Goal: Information Seeking & Learning: Find specific fact

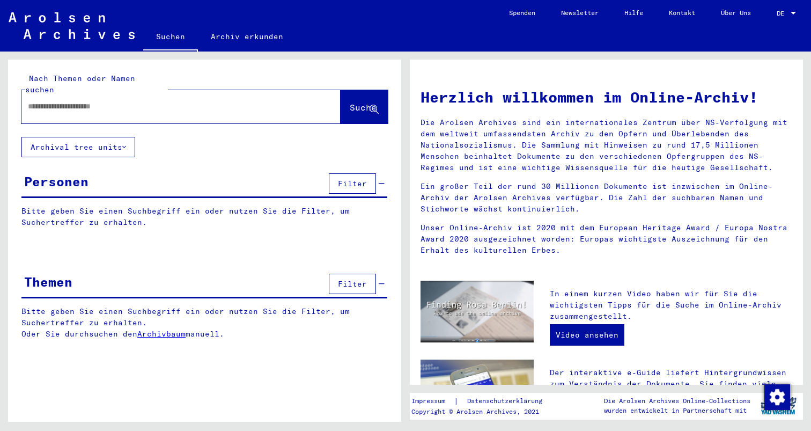
type input "**********"
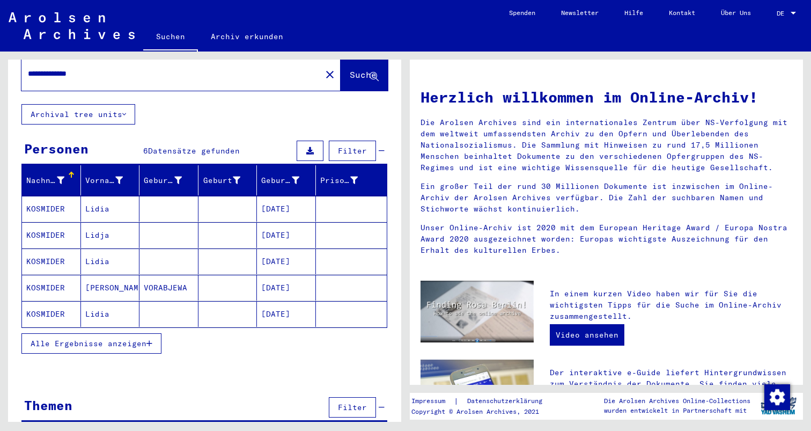
scroll to position [32, 0]
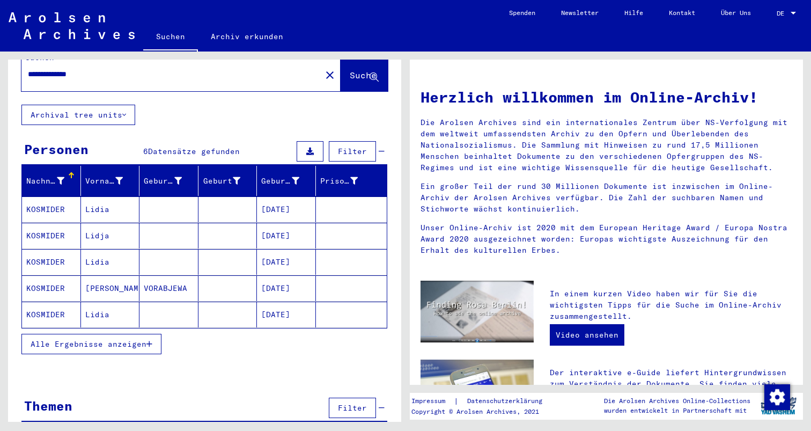
click at [122, 339] on span "Alle Ergebnisse anzeigen" at bounding box center [89, 344] width 116 height 10
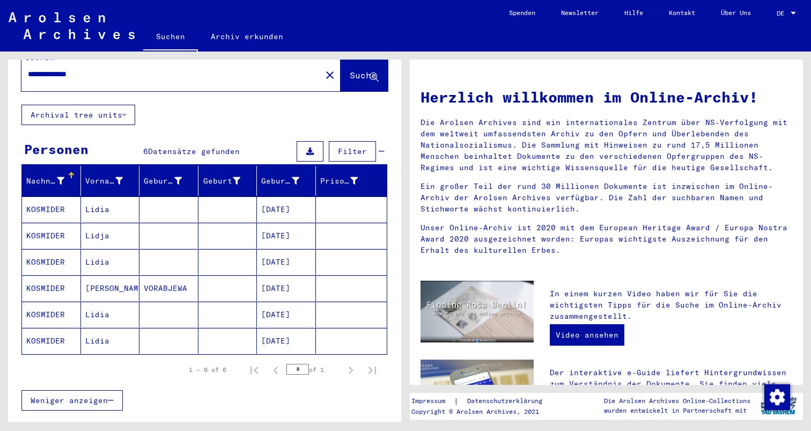
click at [785, 12] on span "DE" at bounding box center [783, 14] width 12 height 8
click at [774, 26] on span "English" at bounding box center [774, 19] width 43 height 19
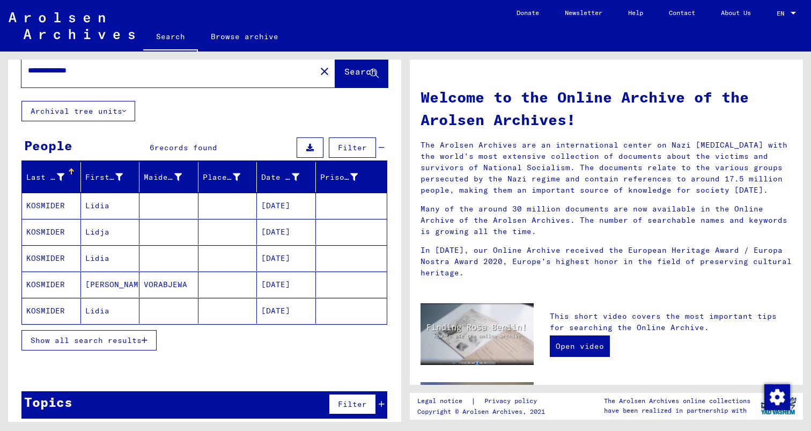
click at [111, 193] on mat-cell "Lidia" at bounding box center [110, 206] width 59 height 26
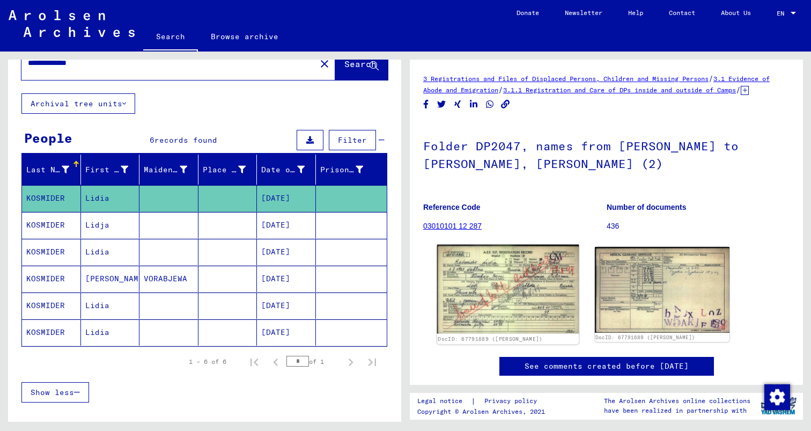
click at [463, 270] on img at bounding box center [508, 289] width 142 height 89
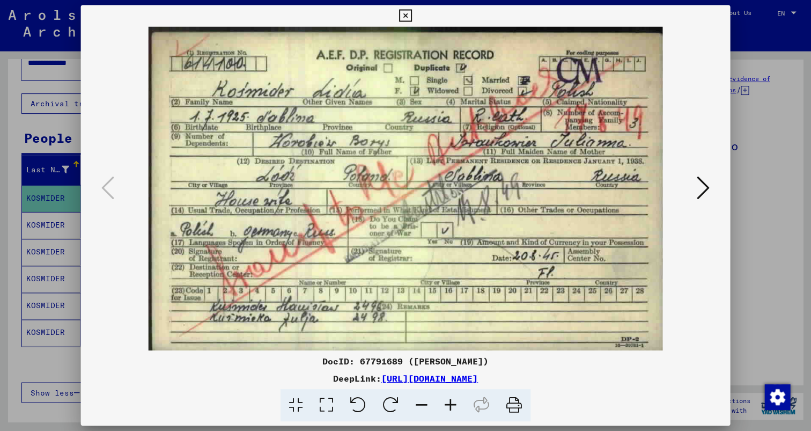
scroll to position [0, 0]
click at [707, 197] on icon at bounding box center [703, 188] width 13 height 26
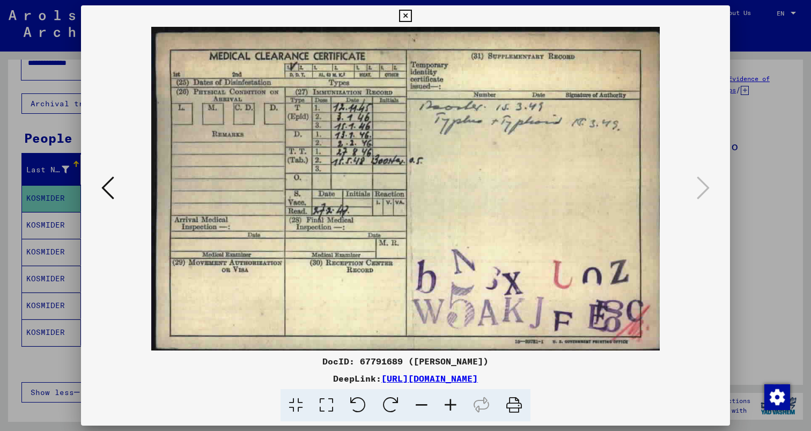
click at [776, 101] on div at bounding box center [405, 215] width 811 height 431
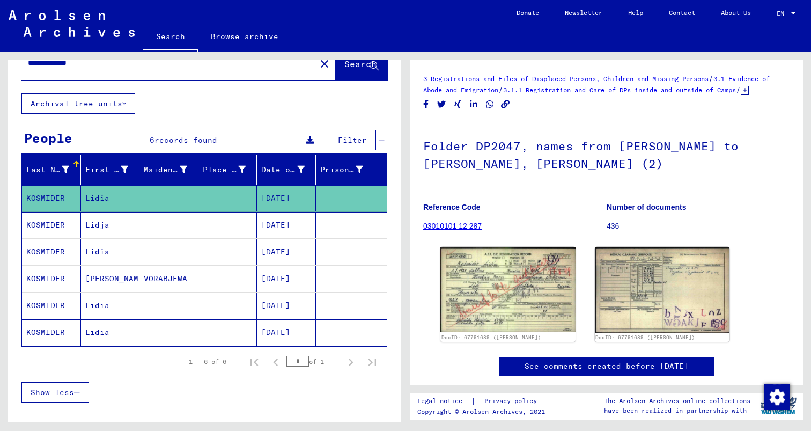
click at [308, 212] on mat-cell "[DATE]" at bounding box center [286, 225] width 59 height 26
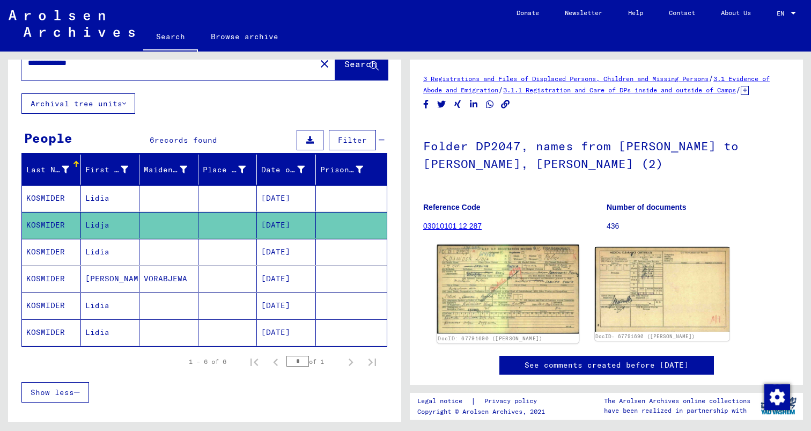
click at [499, 296] on img at bounding box center [508, 289] width 142 height 89
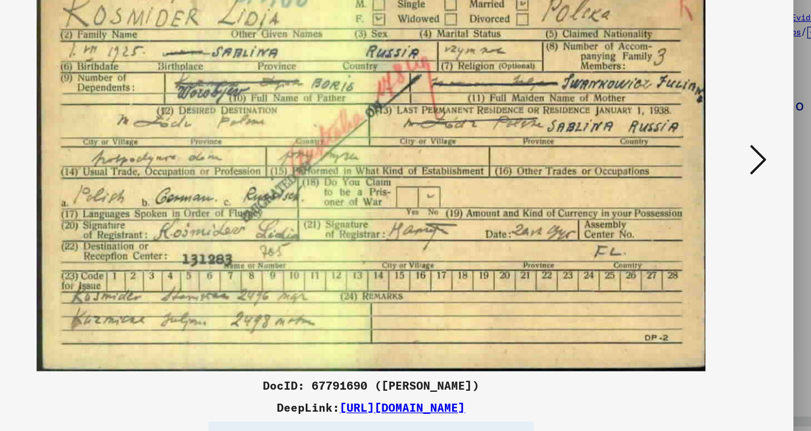
click at [708, 186] on icon at bounding box center [703, 188] width 13 height 26
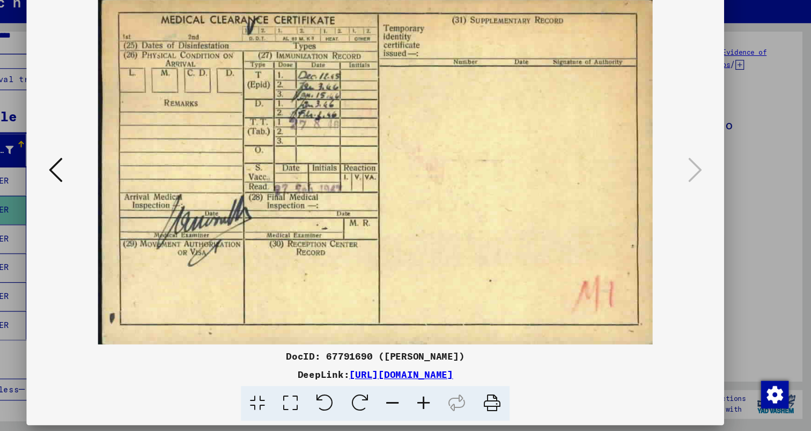
click at [768, 102] on div at bounding box center [405, 215] width 811 height 431
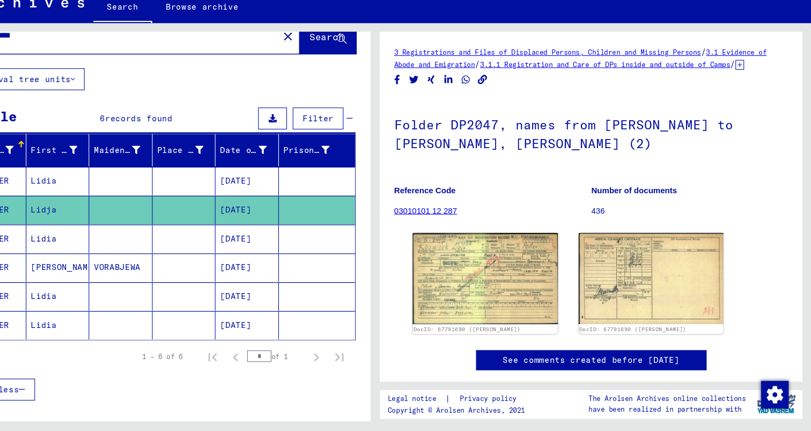
click at [229, 239] on mat-cell at bounding box center [227, 252] width 59 height 26
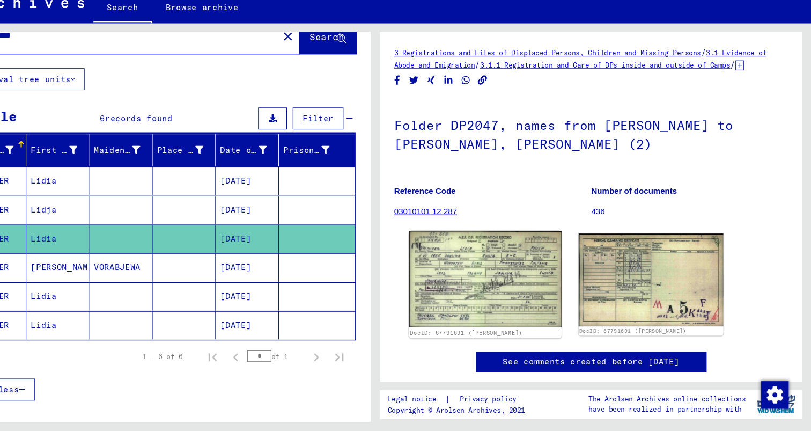
click at [516, 286] on img at bounding box center [508, 290] width 142 height 90
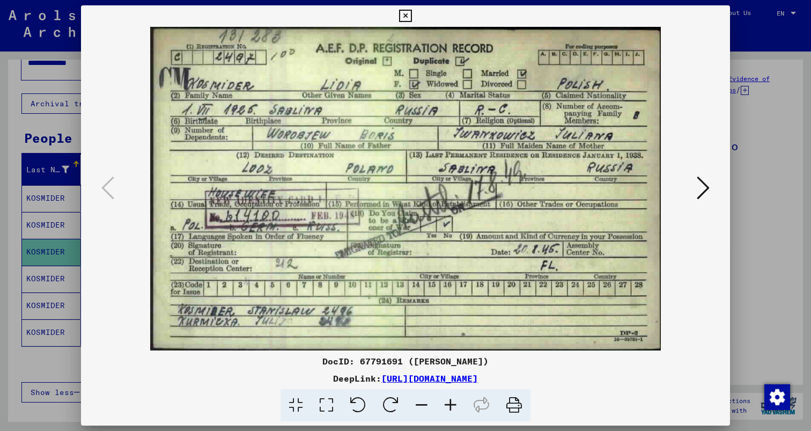
click at [710, 190] on icon at bounding box center [703, 188] width 13 height 26
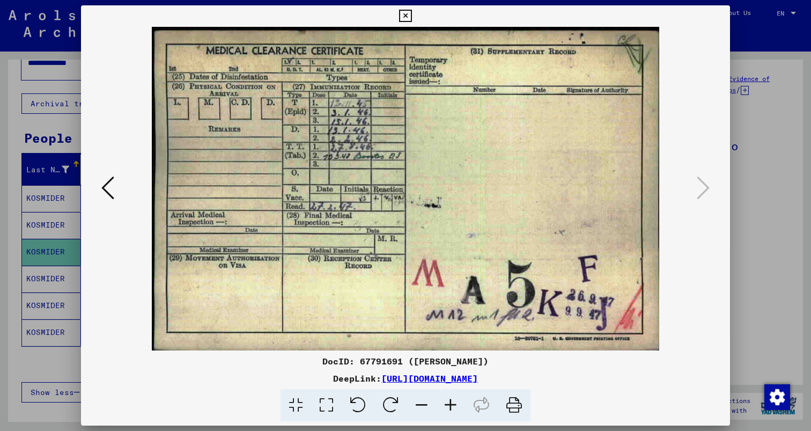
click at [759, 183] on div at bounding box center [405, 215] width 811 height 431
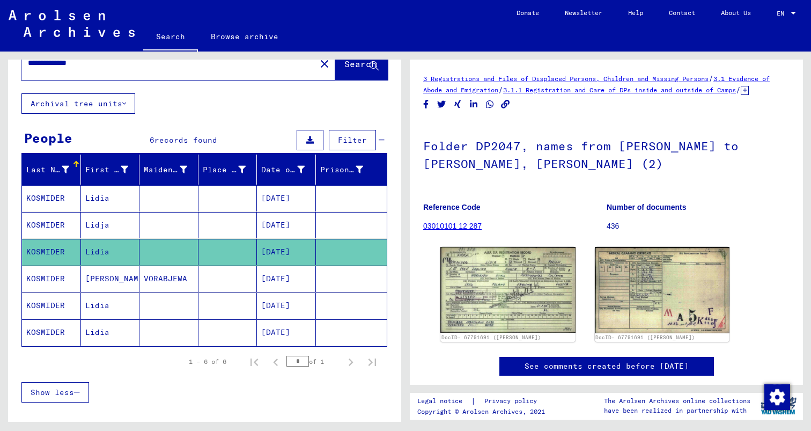
click at [279, 267] on mat-cell "[DATE]" at bounding box center [286, 279] width 59 height 26
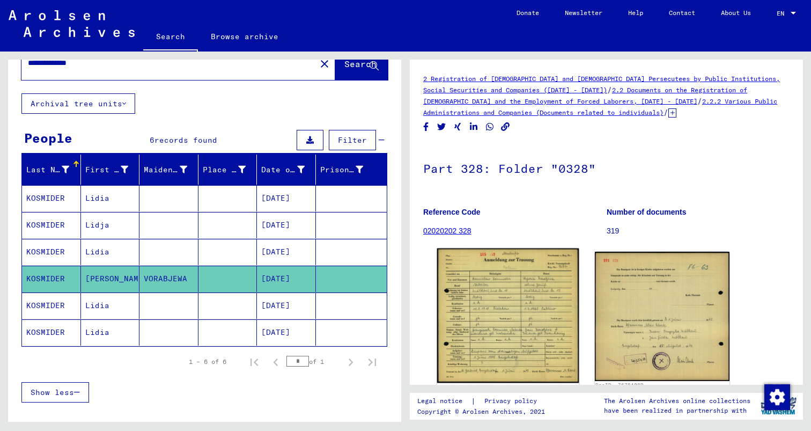
click at [511, 282] on img at bounding box center [508, 315] width 142 height 135
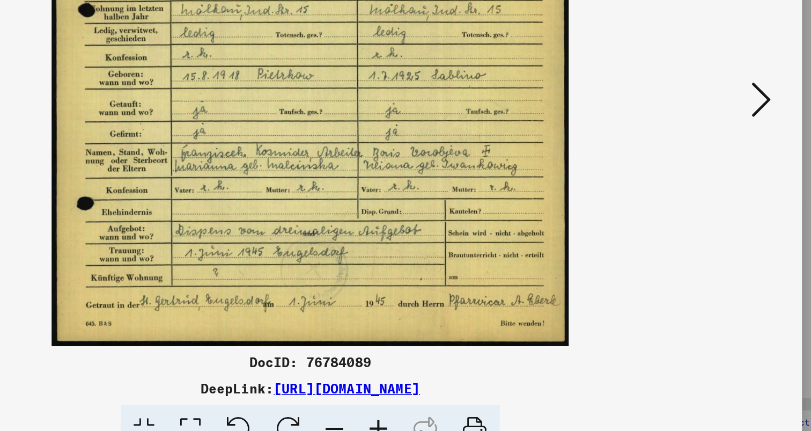
click at [694, 211] on img at bounding box center [405, 189] width 576 height 324
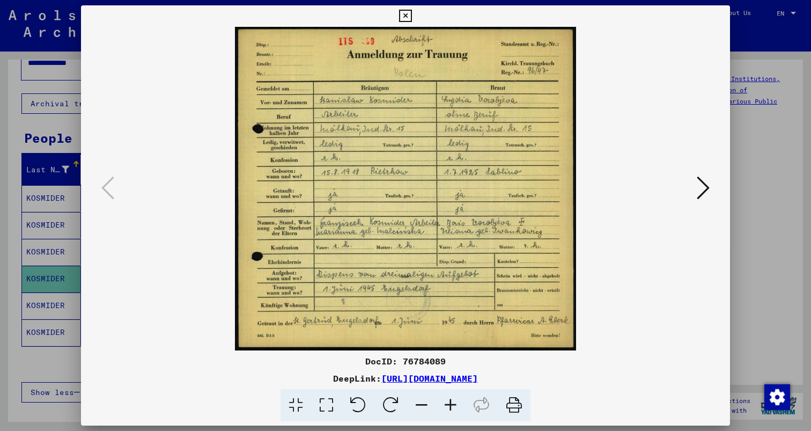
click at [694, 200] on img at bounding box center [405, 189] width 576 height 324
click at [713, 196] on button at bounding box center [703, 188] width 19 height 31
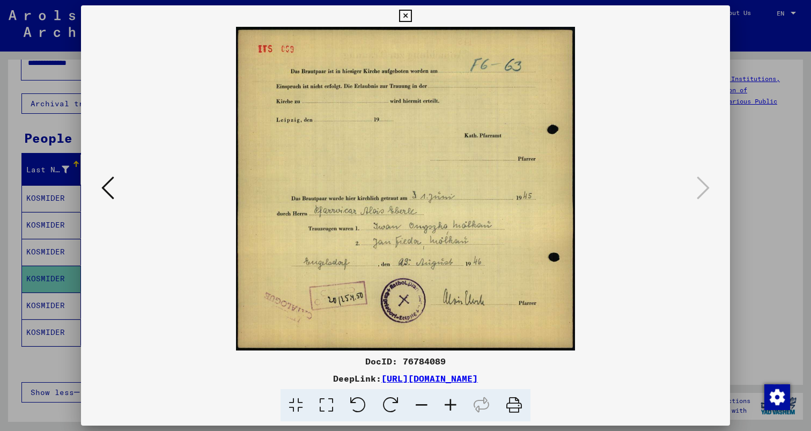
click at [767, 167] on div at bounding box center [405, 215] width 811 height 431
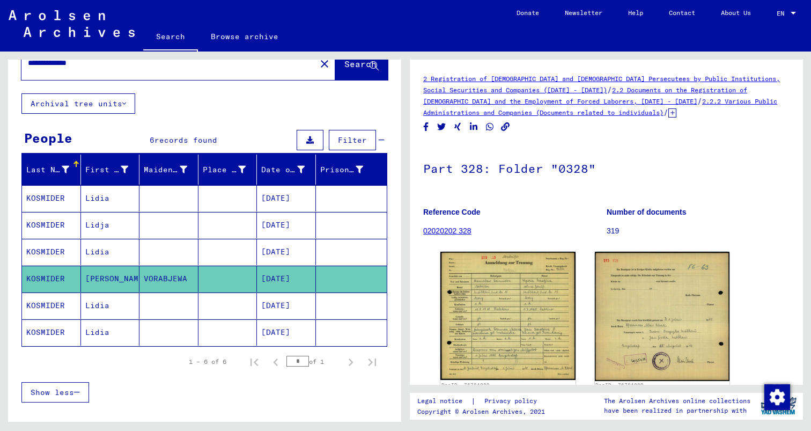
click at [249, 292] on mat-cell at bounding box center [227, 305] width 59 height 26
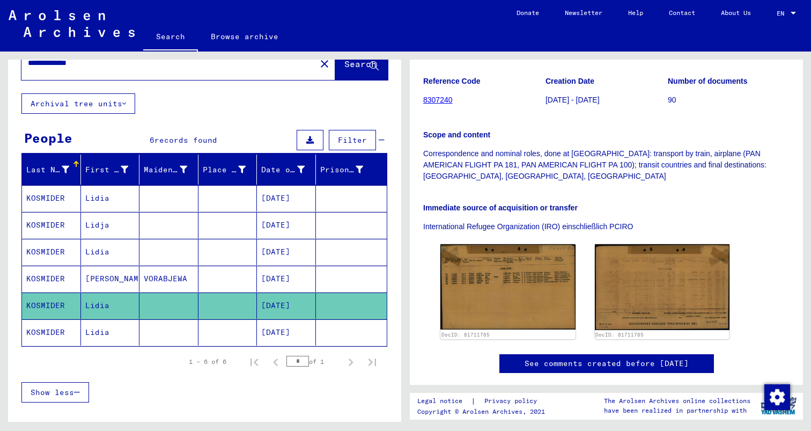
scroll to position [211, 0]
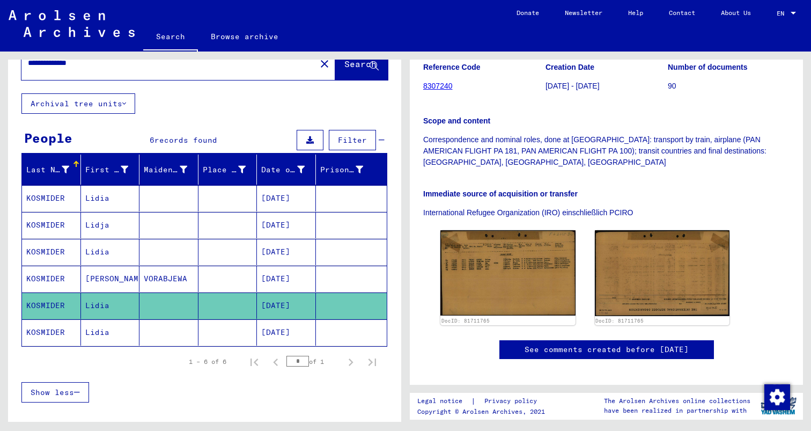
click at [516, 258] on img at bounding box center [507, 272] width 135 height 85
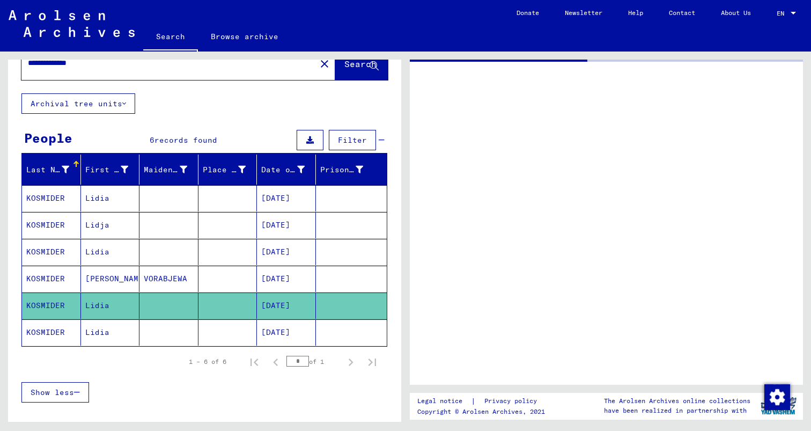
click at [80, 319] on mat-cell "KOSMIDER" at bounding box center [51, 332] width 59 height 26
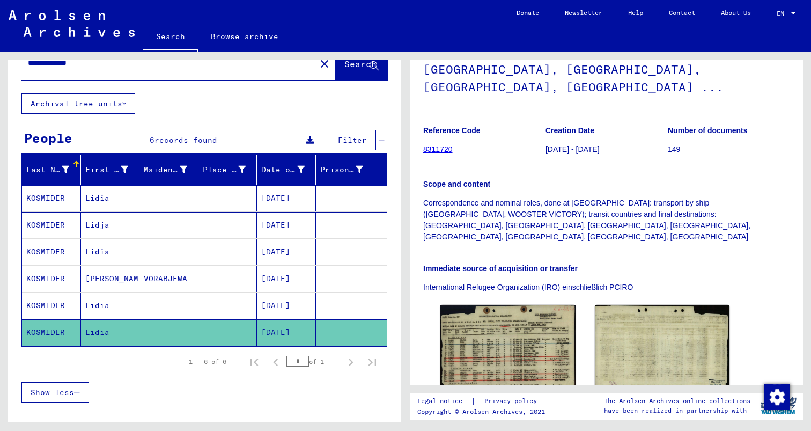
scroll to position [191, 0]
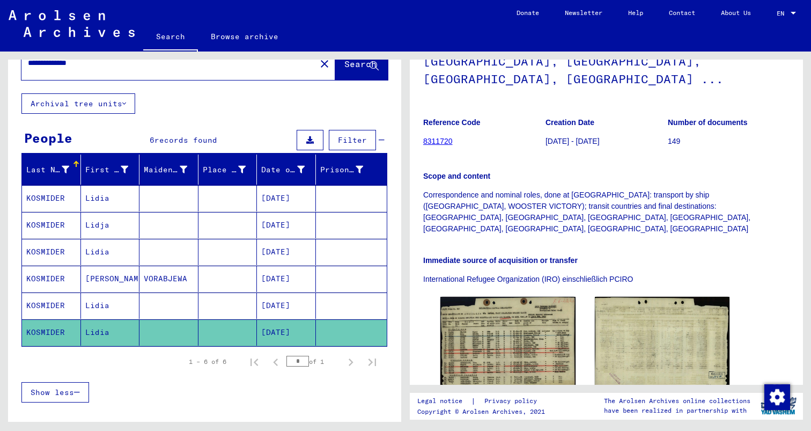
click at [447, 297] on img at bounding box center [507, 344] width 135 height 95
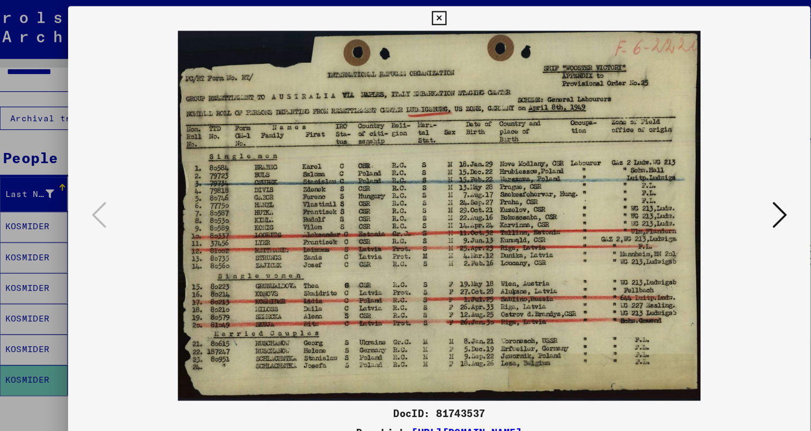
click at [717, 48] on div at bounding box center [405, 189] width 649 height 324
click at [710, 188] on icon at bounding box center [703, 188] width 13 height 26
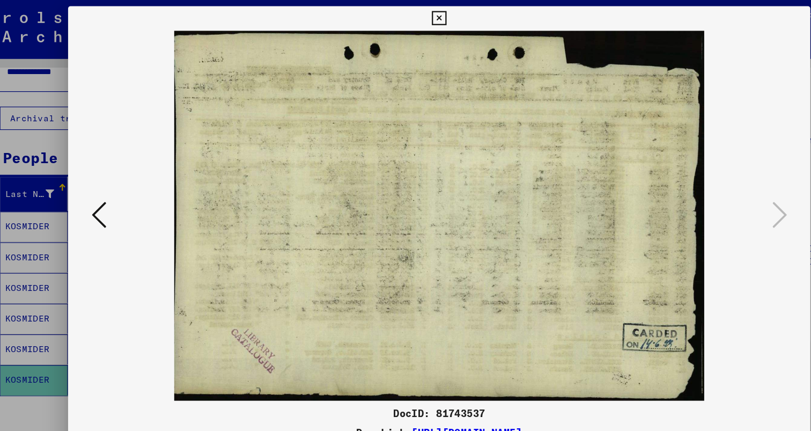
click at [690, 1] on div at bounding box center [405, 215] width 811 height 431
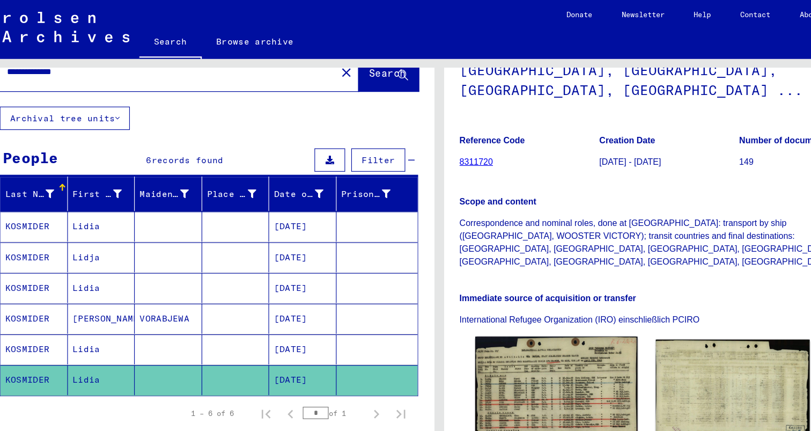
click at [482, 294] on img at bounding box center [508, 344] width 142 height 100
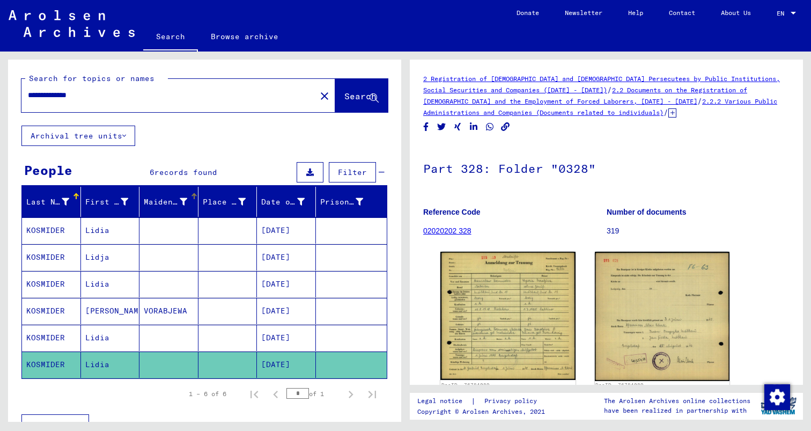
scroll to position [1, 0]
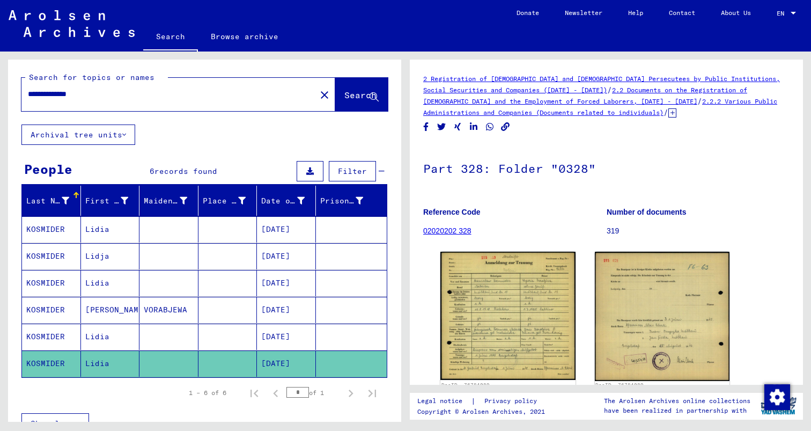
drag, startPoint x: 149, startPoint y: 72, endPoint x: 5, endPoint y: 58, distance: 144.5
click at [5, 58] on div "**********" at bounding box center [203, 237] width 406 height 370
click at [335, 85] on button "Search" at bounding box center [361, 94] width 53 height 33
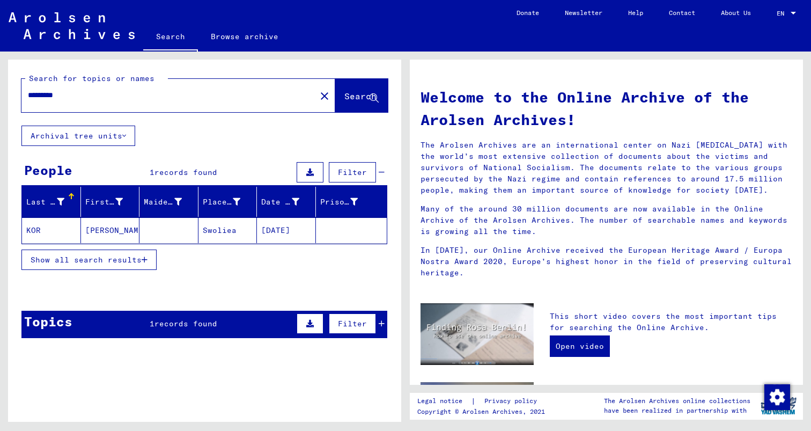
drag, startPoint x: 128, startPoint y: 83, endPoint x: 98, endPoint y: 77, distance: 30.7
click at [98, 90] on input "*********" at bounding box center [165, 95] width 275 height 11
drag, startPoint x: 98, startPoint y: 77, endPoint x: 0, endPoint y: 67, distance: 98.7
click at [0, 67] on div "Search for topics or names ********* close Search Archival tree units People 1 …" at bounding box center [203, 237] width 406 height 370
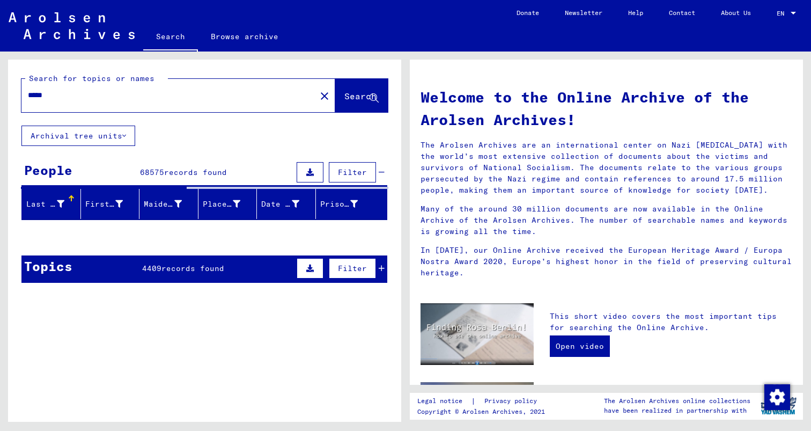
click at [91, 90] on input "*****" at bounding box center [165, 95] width 275 height 11
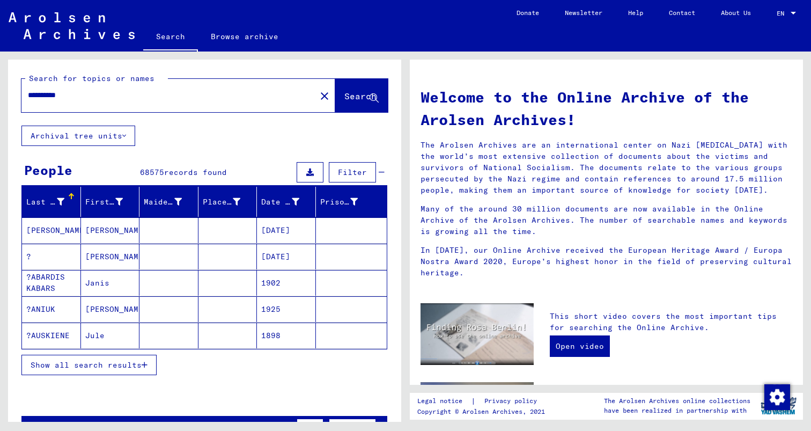
click at [357, 91] on span "Search" at bounding box center [360, 96] width 32 height 11
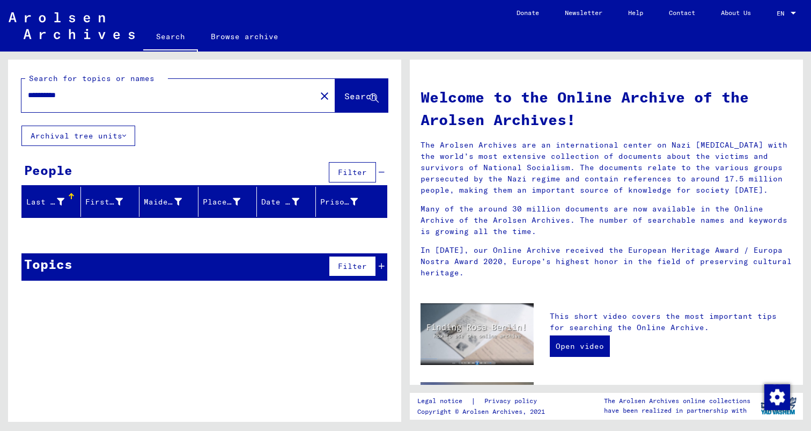
drag, startPoint x: 58, startPoint y: 80, endPoint x: 0, endPoint y: 77, distance: 58.0
click at [0, 77] on div "**********" at bounding box center [203, 237] width 406 height 370
click at [351, 79] on button "Search" at bounding box center [361, 95] width 53 height 33
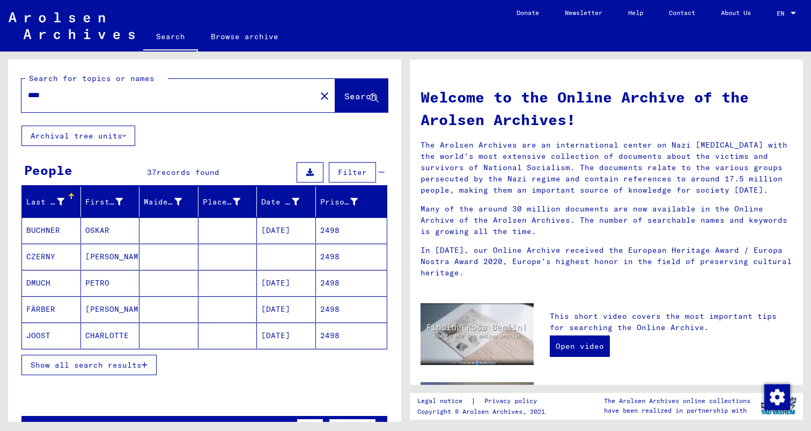
click at [94, 355] on button "Show all search results" at bounding box center [88, 365] width 135 height 20
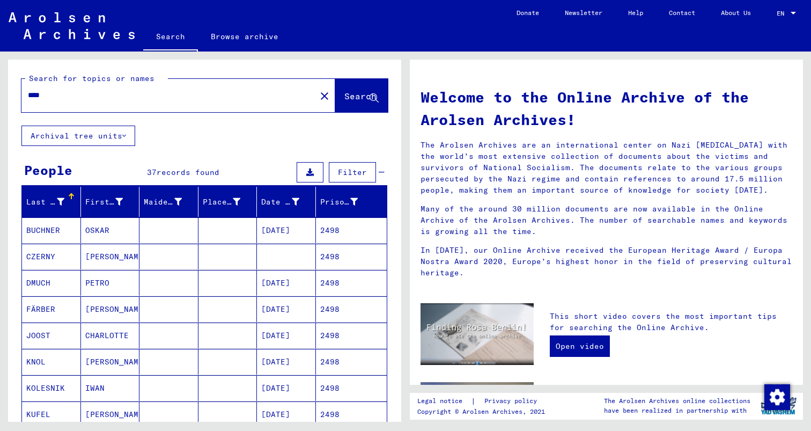
click at [104, 86] on div "****" at bounding box center [162, 95] width 282 height 24
drag, startPoint x: 78, startPoint y: 75, endPoint x: 0, endPoint y: 72, distance: 78.4
click at [0, 73] on div "Search for topics or names **** close Search Archival tree units People 37 reco…" at bounding box center [203, 237] width 406 height 370
type input "******"
click at [371, 91] on span "Search" at bounding box center [361, 96] width 34 height 11
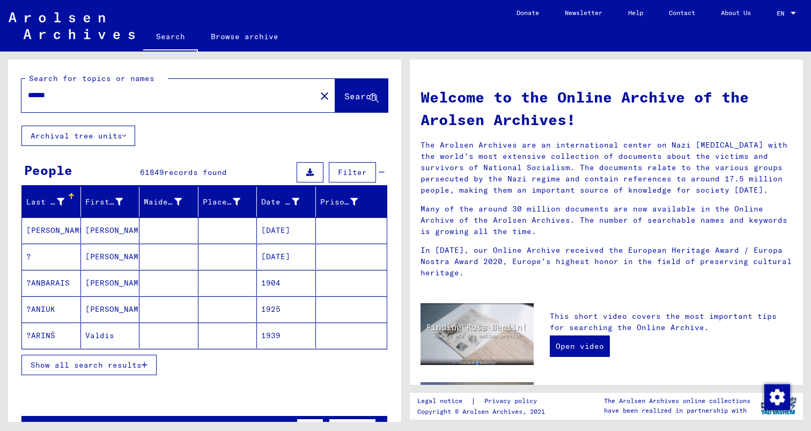
scroll to position [91, 0]
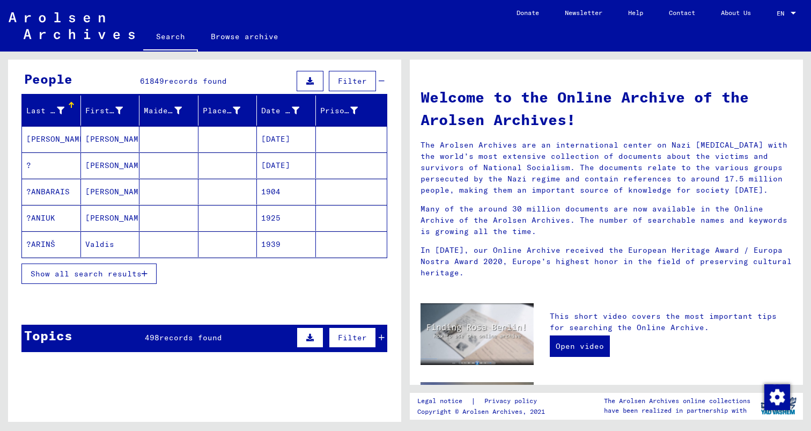
click at [100, 269] on span "Show all search results" at bounding box center [86, 274] width 111 height 10
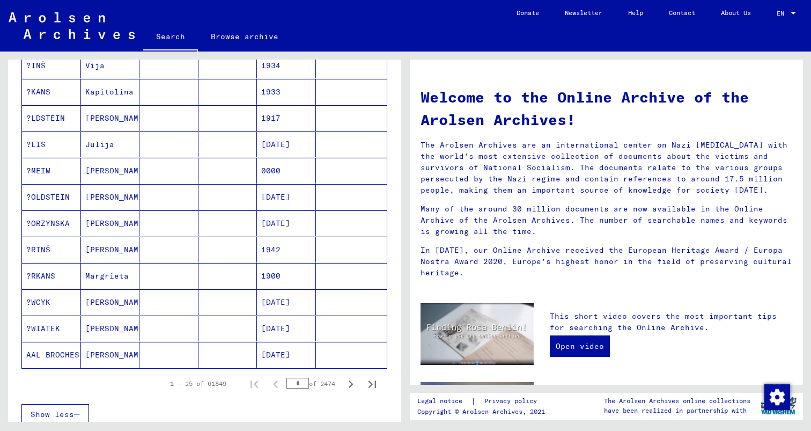
scroll to position [0, 0]
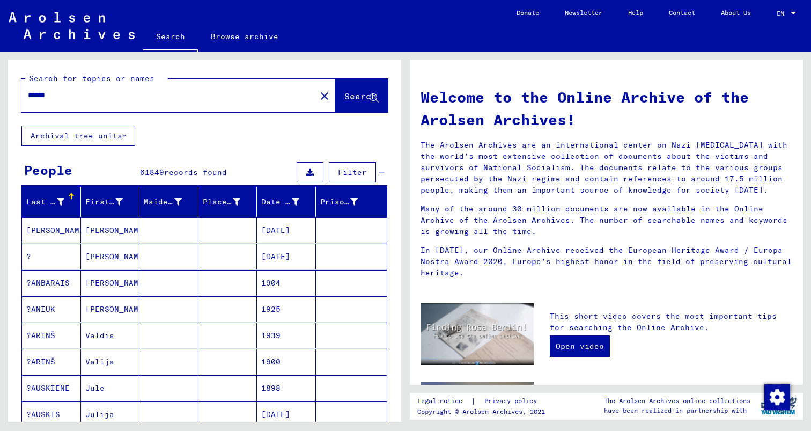
click at [129, 90] on input "******" at bounding box center [165, 95] width 275 height 11
